Goal: Navigation & Orientation: Find specific page/section

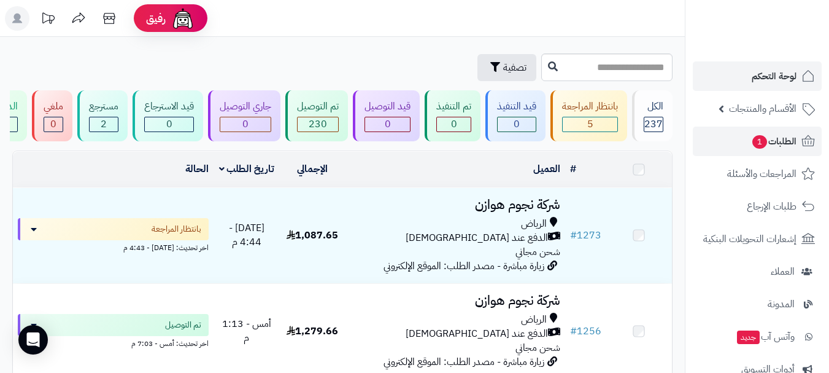
scroll to position [552, 0]
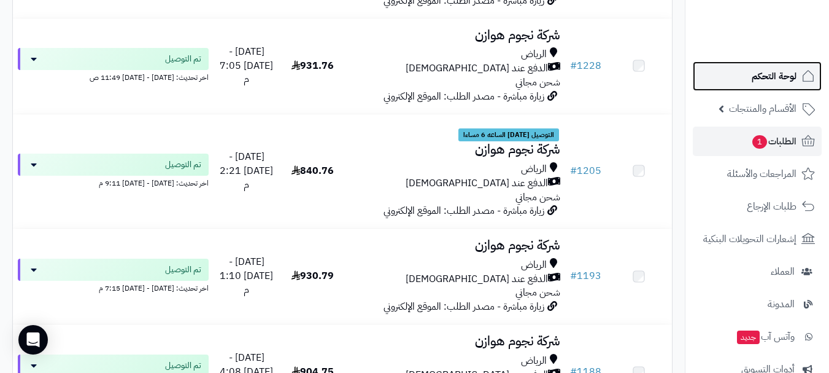
click at [753, 73] on span "لوحة التحكم" at bounding box center [774, 76] width 45 height 17
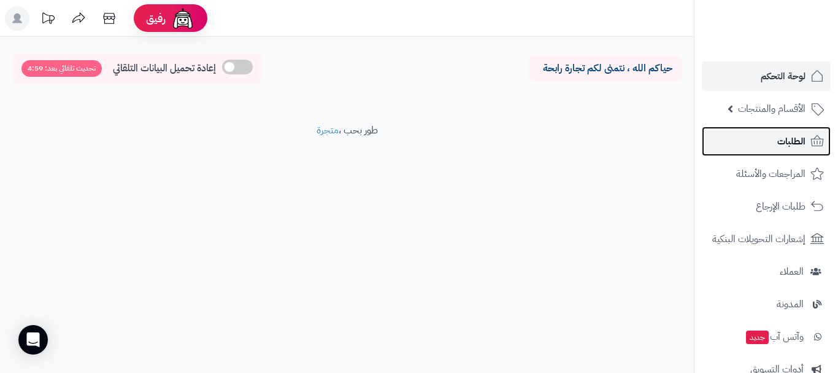
click at [796, 145] on span "الطلبات" at bounding box center [792, 141] width 28 height 17
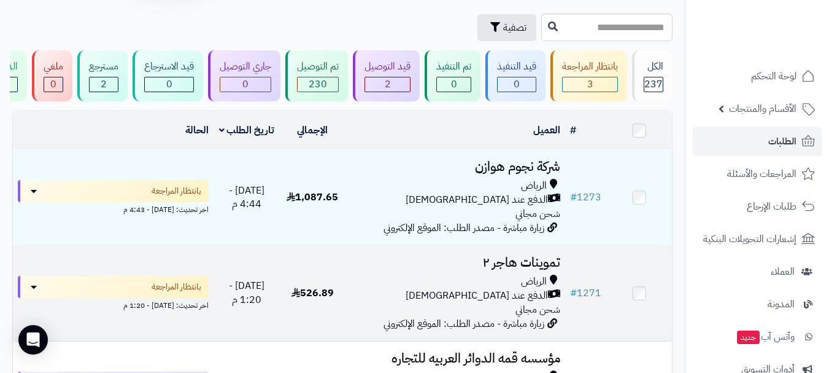
scroll to position [61, 0]
